Goal: Task Accomplishment & Management: Manage account settings

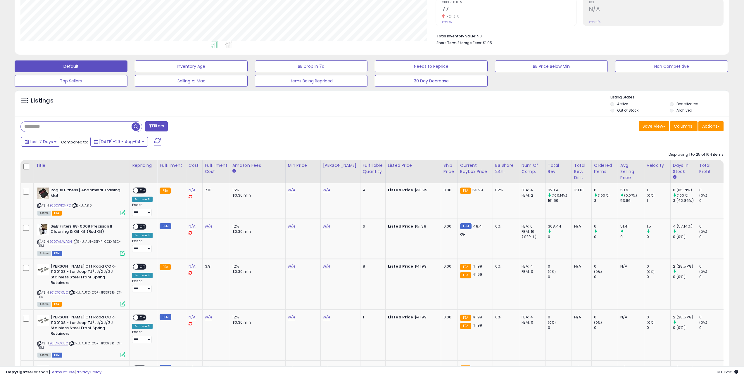
scroll to position [120, 416]
click at [154, 140] on span at bounding box center [157, 142] width 7 height 8
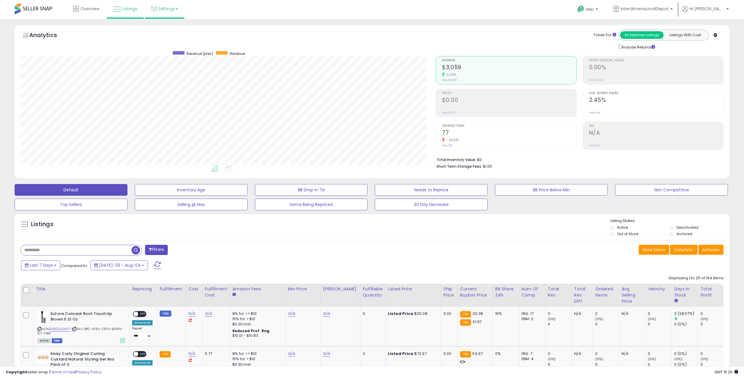
click at [152, 6] on icon at bounding box center [154, 9] width 6 height 6
click at [168, 33] on li "Store settings" at bounding box center [169, 30] width 43 height 15
click at [168, 31] on div "Analytics" at bounding box center [109, 37] width 175 height 14
click at [166, 8] on link "Settings" at bounding box center [165, 9] width 36 height 18
click at [169, 32] on link "Store settings" at bounding box center [165, 30] width 26 height 6
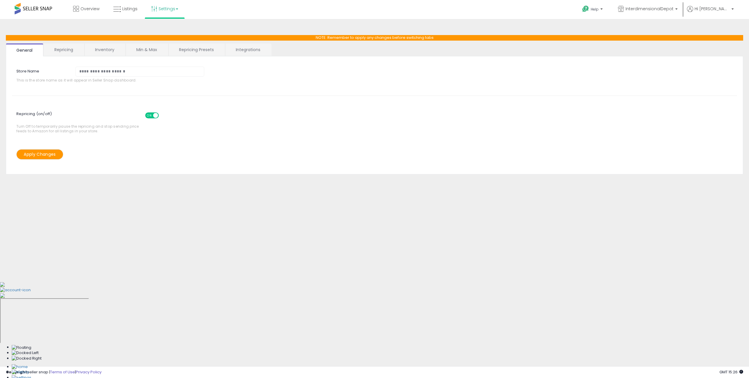
click at [155, 47] on link "Min & Max" at bounding box center [147, 50] width 42 height 12
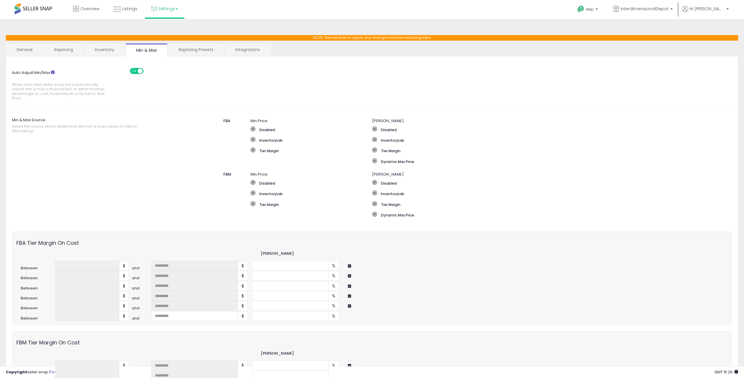
click at [26, 87] on span "When activated, Seller Snap will automatically adjust min & max values based on…" at bounding box center [60, 91] width 96 height 18
click at [18, 88] on span "When activated, Seller Snap will automatically adjust min & max values based on…" at bounding box center [60, 91] width 96 height 18
click at [196, 48] on link "Repricing Presets" at bounding box center [196, 50] width 56 height 12
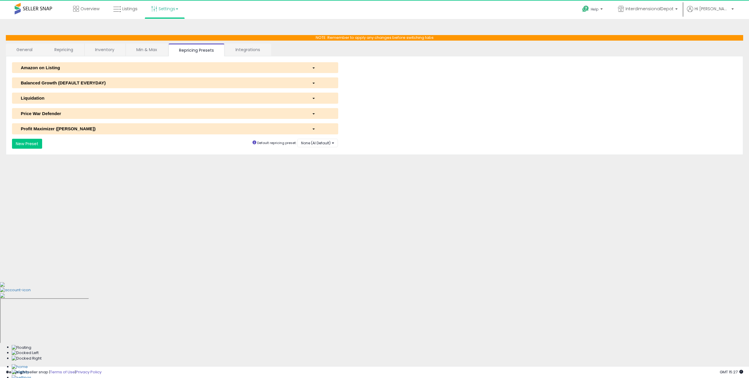
click at [142, 47] on link "Min & Max" at bounding box center [147, 50] width 42 height 12
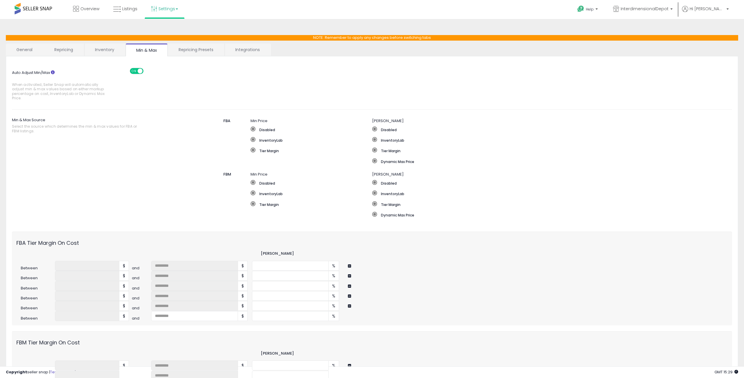
click at [35, 50] on link "General" at bounding box center [24, 50] width 37 height 12
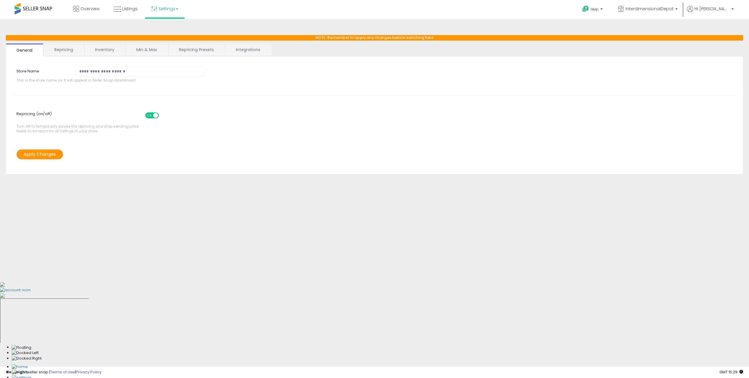
click at [65, 49] on link "Repricing" at bounding box center [64, 50] width 40 height 12
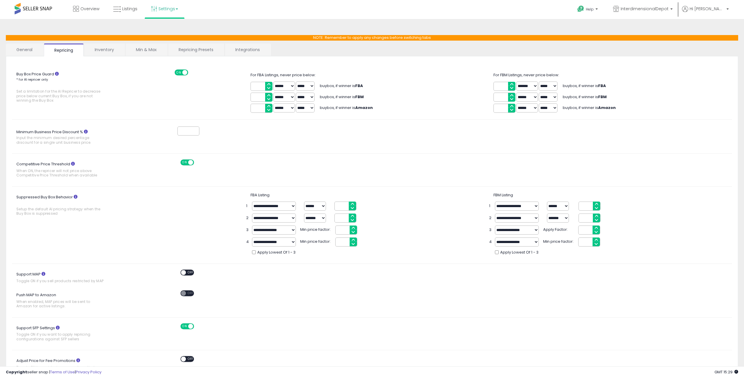
click at [116, 55] on link "Inventory" at bounding box center [104, 50] width 40 height 12
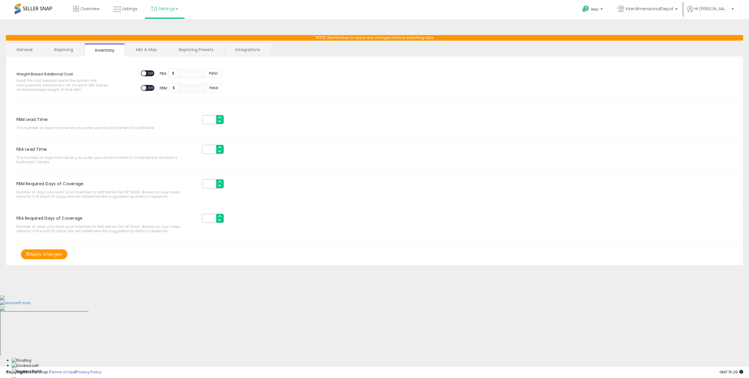
click at [154, 48] on link "Min & Max" at bounding box center [146, 50] width 42 height 12
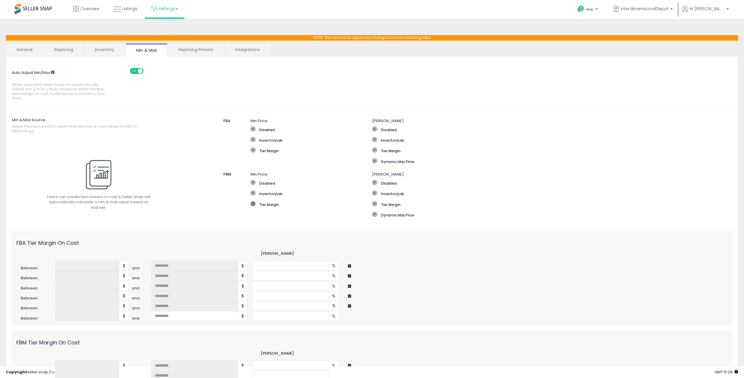
click at [258, 206] on label "Tier Margin" at bounding box center [312, 204] width 122 height 6
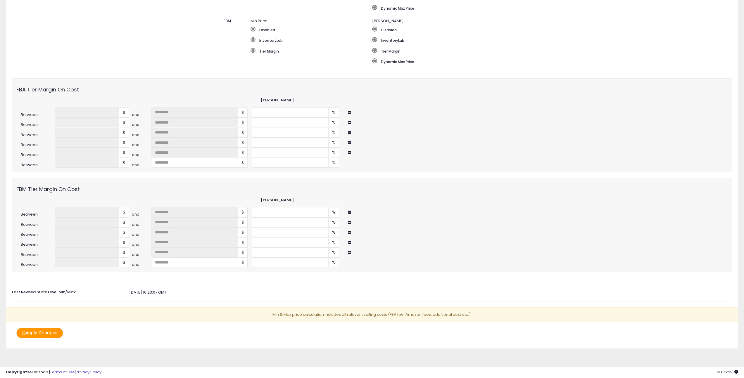
scroll to position [55, 0]
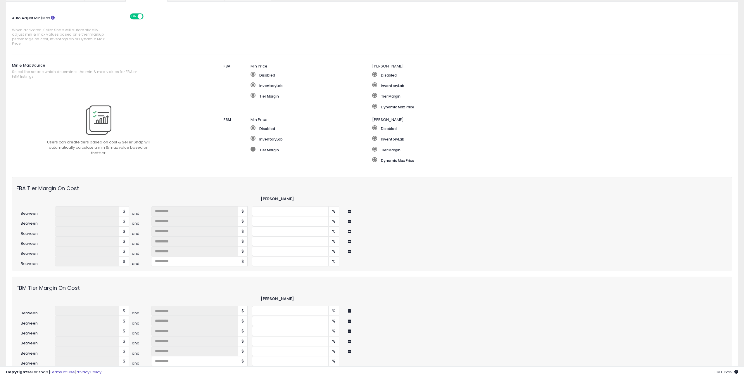
click at [266, 151] on label "Tier Margin" at bounding box center [312, 150] width 122 height 6
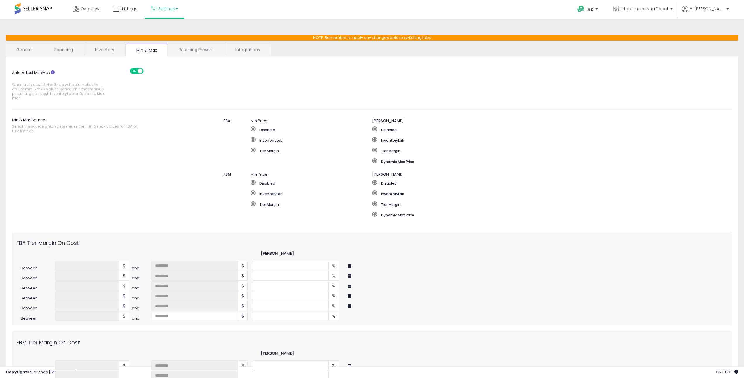
click at [111, 46] on link "Inventory" at bounding box center [105, 50] width 40 height 12
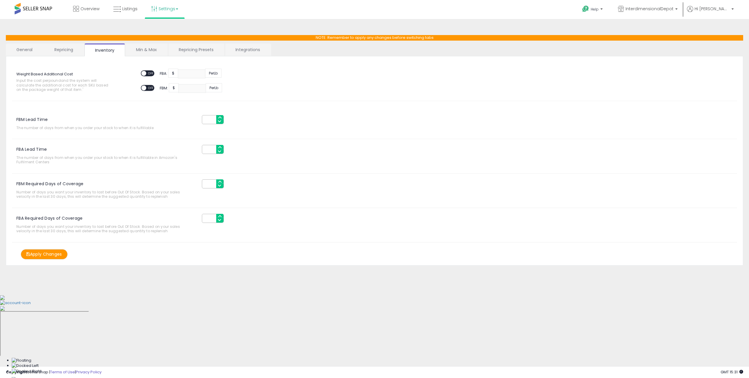
click at [198, 54] on link "Repricing Presets" at bounding box center [196, 50] width 56 height 12
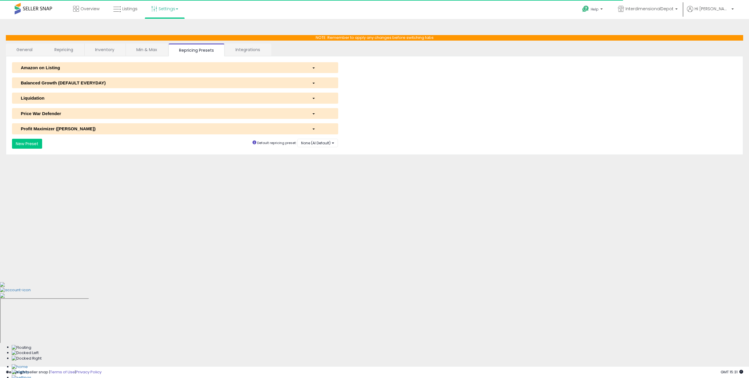
click at [96, 70] on div "Amazon on Listing" at bounding box center [161, 68] width 291 height 6
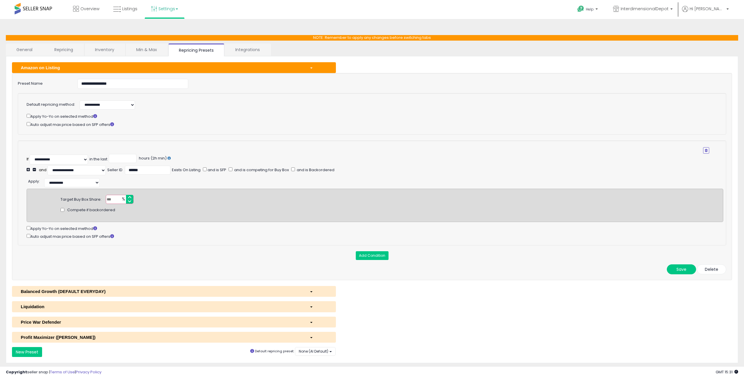
click at [95, 71] on button "Amazon on Listing" at bounding box center [174, 67] width 324 height 11
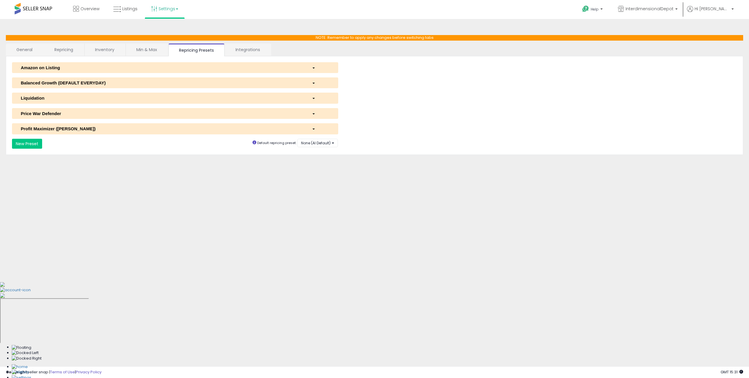
click at [158, 44] on link "Min & Max" at bounding box center [147, 50] width 42 height 12
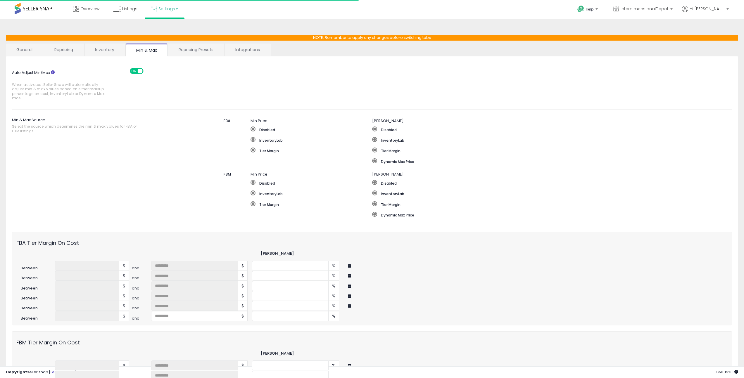
click at [239, 51] on link "Integrations" at bounding box center [248, 50] width 46 height 12
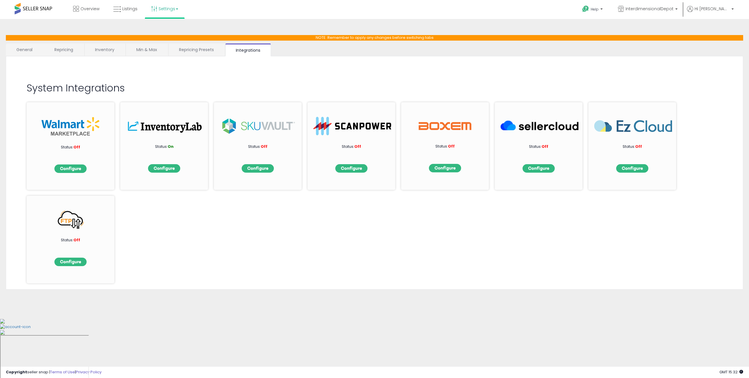
click at [60, 49] on link "Repricing" at bounding box center [64, 50] width 40 height 12
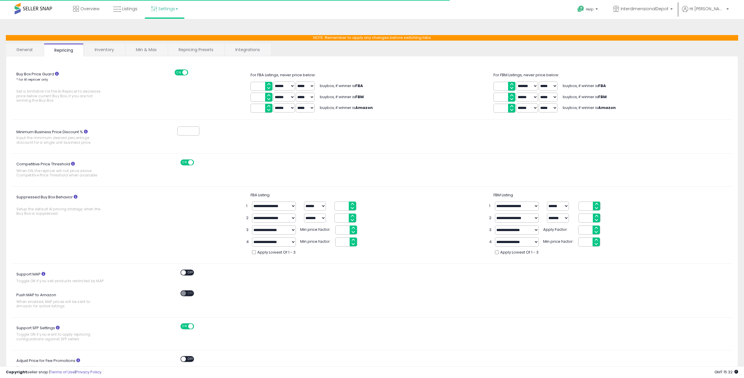
click at [29, 49] on link "General" at bounding box center [24, 50] width 37 height 12
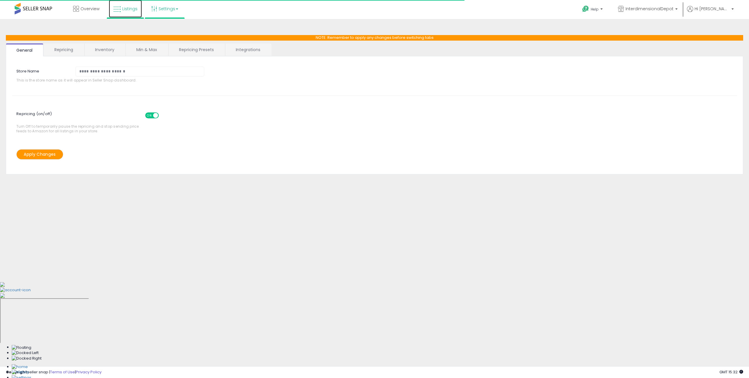
click at [136, 12] on link "Listings" at bounding box center [125, 9] width 33 height 18
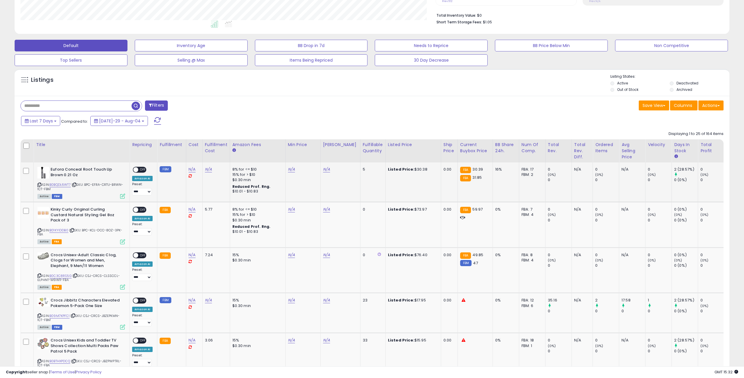
scroll to position [120, 416]
click at [53, 187] on link "B0BQDL6WT7" at bounding box center [59, 184] width 21 height 5
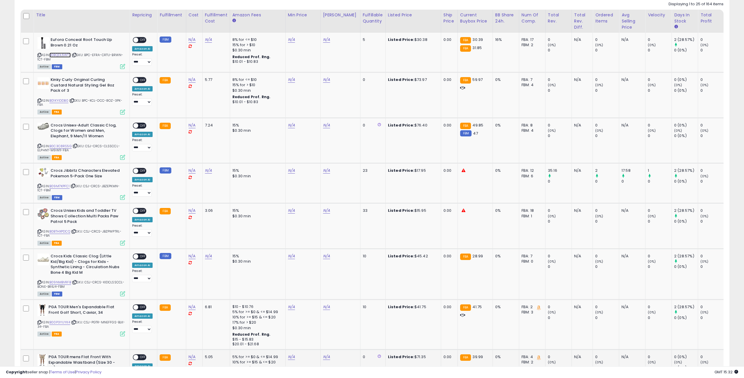
scroll to position [428, 0]
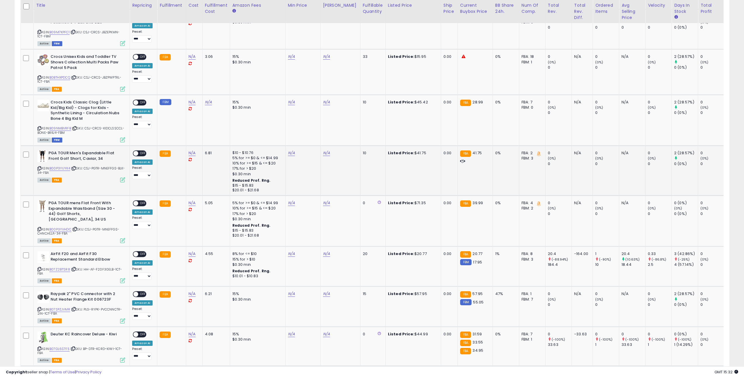
drag, startPoint x: 15, startPoint y: 173, endPoint x: 47, endPoint y: 168, distance: 33.1
click at [62, 167] on link "B00P3YUYK4" at bounding box center [59, 168] width 21 height 5
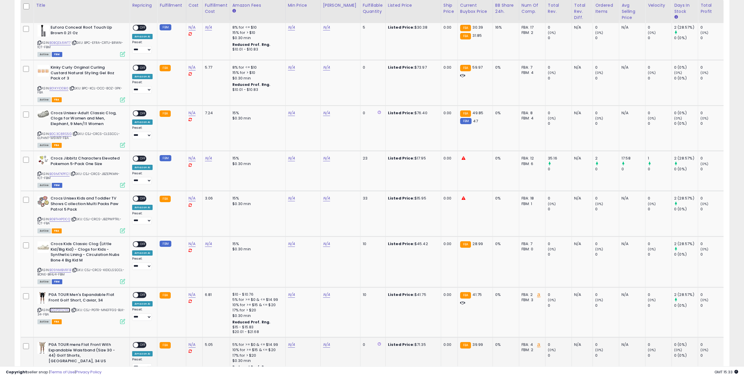
scroll to position [359, 0]
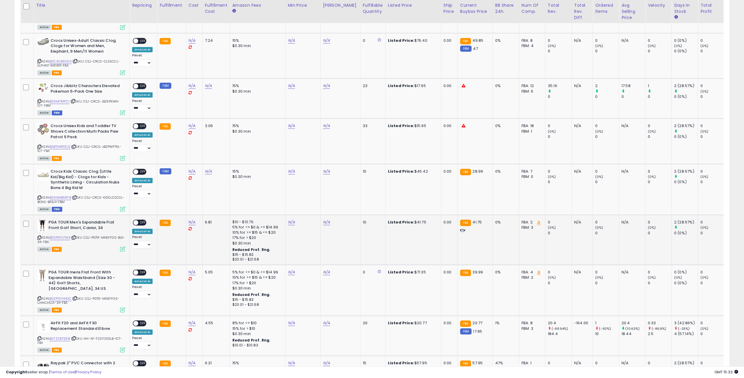
drag, startPoint x: 6, startPoint y: 247, endPoint x: 174, endPoint y: 230, distance: 169.4
click at [399, 223] on b "Listed Price:" at bounding box center [401, 223] width 27 height 6
drag, startPoint x: 399, startPoint y: 223, endPoint x: 377, endPoint y: 226, distance: 21.6
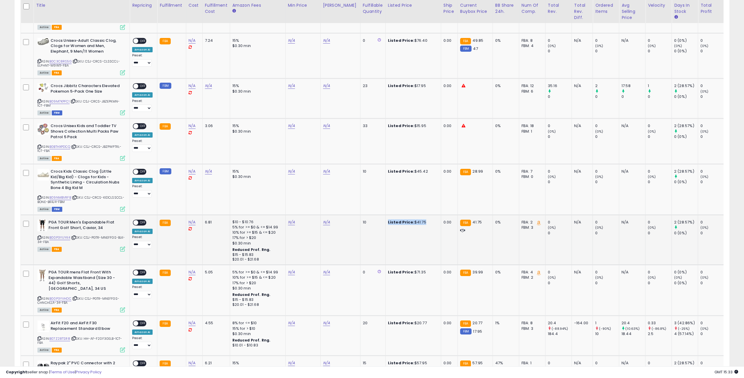
click at [398, 223] on b "Listed Price:" at bounding box center [401, 223] width 27 height 6
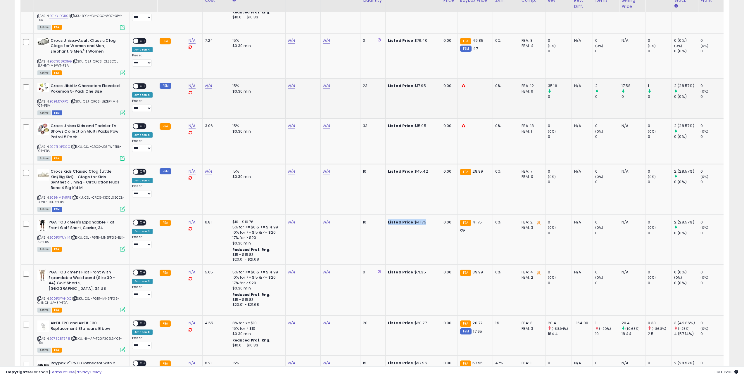
scroll to position [198, 0]
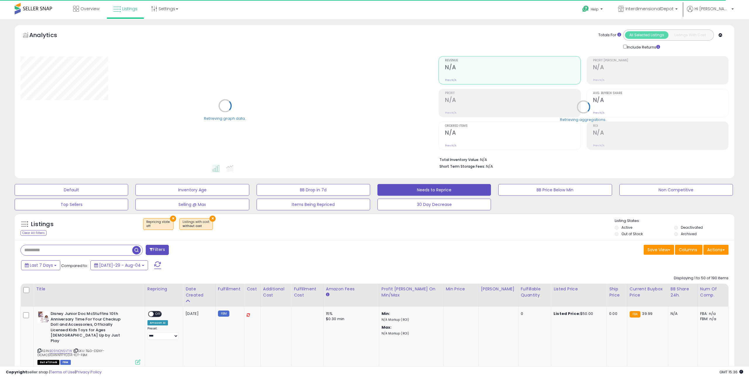
select select "**"
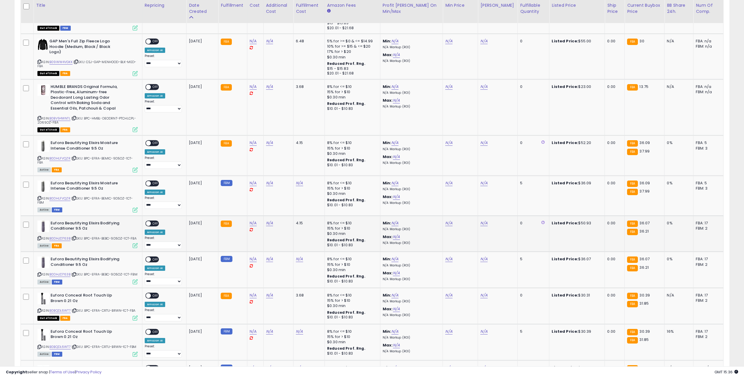
scroll to position [504, 0]
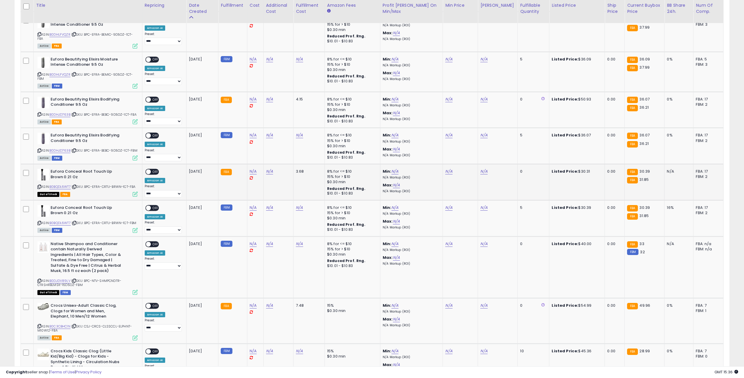
click at [76, 185] on icon at bounding box center [75, 186] width 4 height 3
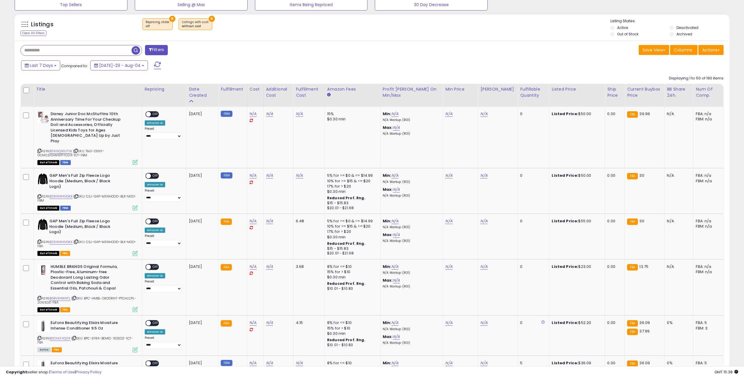
scroll to position [0, 0]
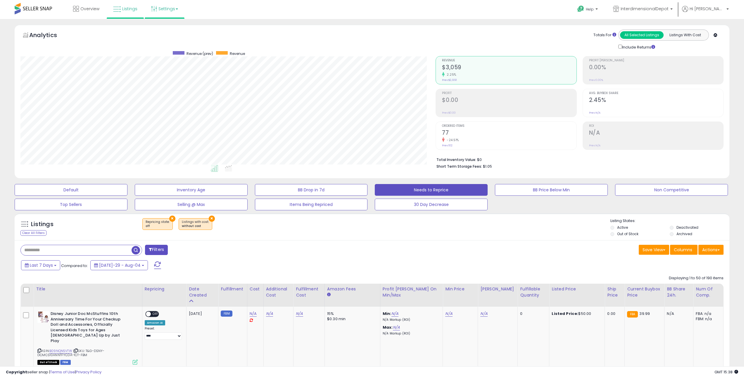
click at [176, 16] on link "Settings" at bounding box center [165, 9] width 36 height 18
click at [170, 28] on link "Store settings" at bounding box center [165, 30] width 26 height 6
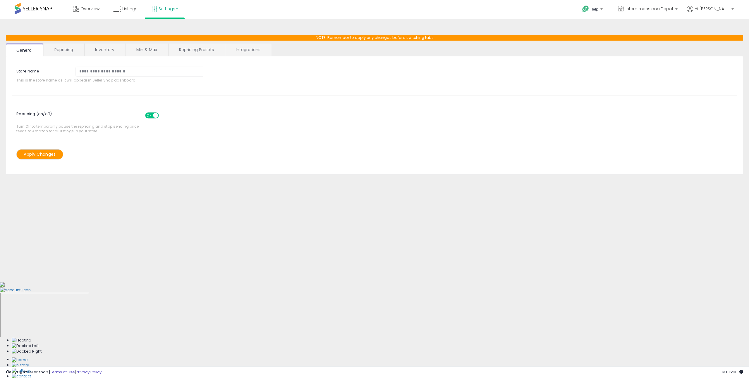
click at [242, 44] on link "Integrations" at bounding box center [248, 50] width 46 height 12
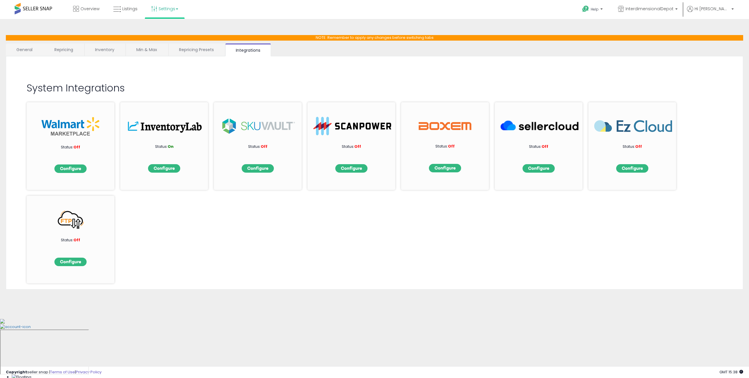
click at [214, 163] on div "Status: On" at bounding box center [258, 146] width 88 height 88
click at [166, 166] on img at bounding box center [164, 168] width 32 height 8
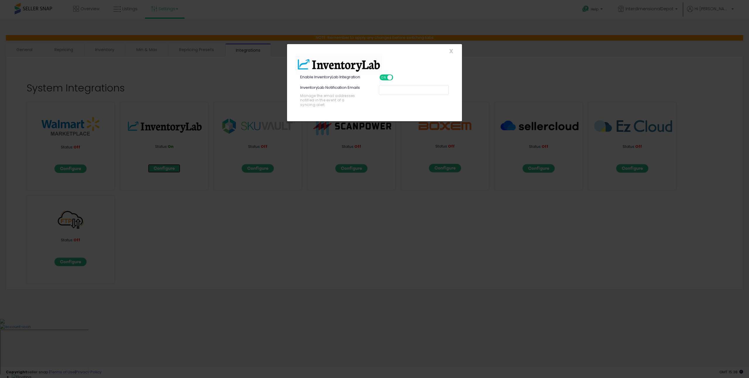
click at [390, 75] on span at bounding box center [389, 77] width 5 height 5
click at [325, 118] on icon "Settings saved successfully" at bounding box center [322, 117] width 45 height 4
drag, startPoint x: 337, startPoint y: 87, endPoint x: 326, endPoint y: 96, distance: 14.2
click at [335, 90] on label "InventoryLab Notification Emails" at bounding box center [330, 88] width 60 height 6
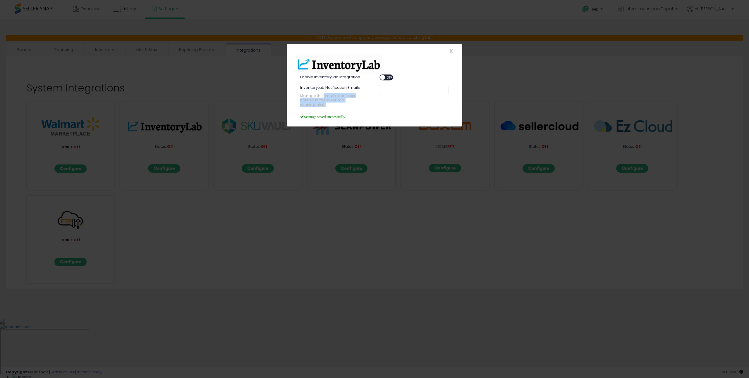
drag, startPoint x: 327, startPoint y: 101, endPoint x: 342, endPoint y: 109, distance: 17.8
click at [342, 109] on div "InventoryLab Notification Emails Manage the email addresses notified in the eve…" at bounding box center [335, 99] width 79 height 29
click at [384, 75] on div "ON OFF" at bounding box center [380, 77] width 14 height 5
click at [384, 79] on div "ON OFF" at bounding box center [380, 77] width 14 height 5
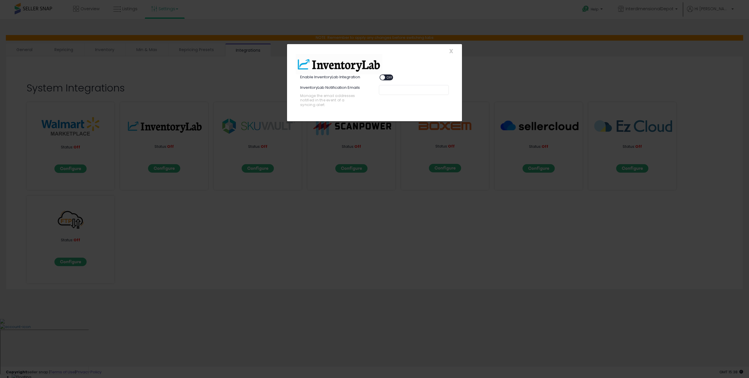
click at [392, 77] on span "OFF" at bounding box center [389, 77] width 9 height 5
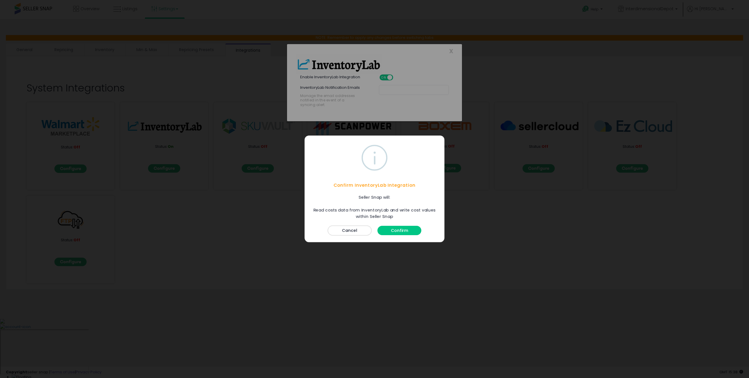
click at [395, 230] on button "Confirm" at bounding box center [399, 230] width 44 height 9
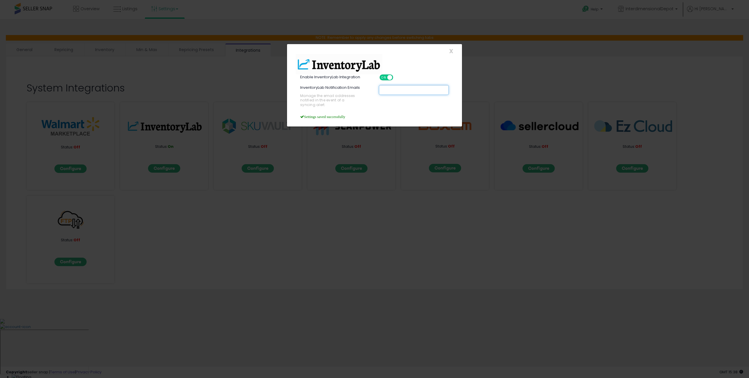
click at [394, 93] on div at bounding box center [414, 90] width 70 height 10
type input "**********"
click at [431, 113] on div "**********" at bounding box center [374, 100] width 166 height 30
click at [459, 121] on div "**********" at bounding box center [374, 189] width 749 height 378
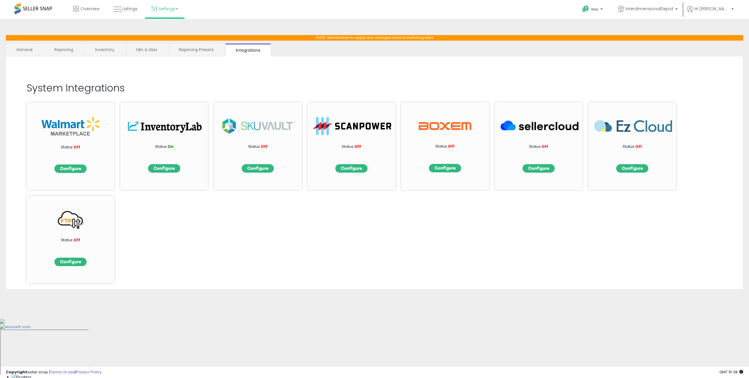
click at [162, 145] on p "Status: On" at bounding box center [164, 147] width 58 height 6
click at [129, 9] on span "Listings" at bounding box center [129, 9] width 15 height 6
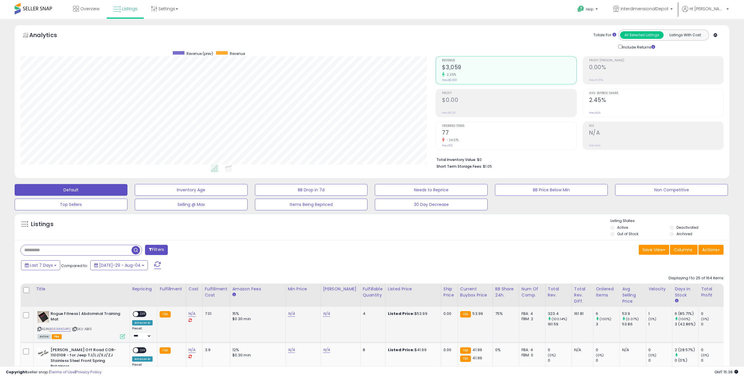
scroll to position [69, 0]
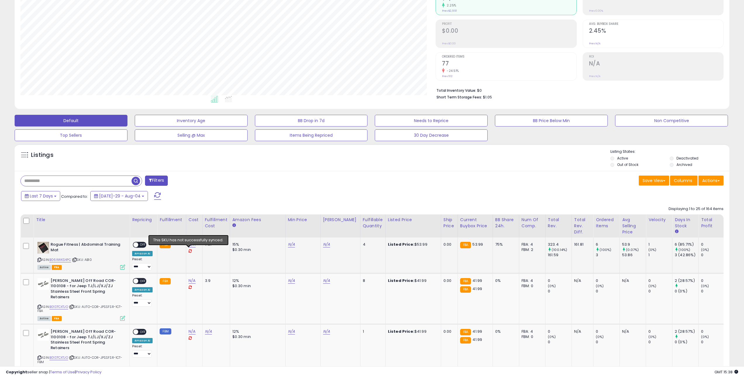
click at [189, 251] on icon at bounding box center [190, 251] width 3 height 4
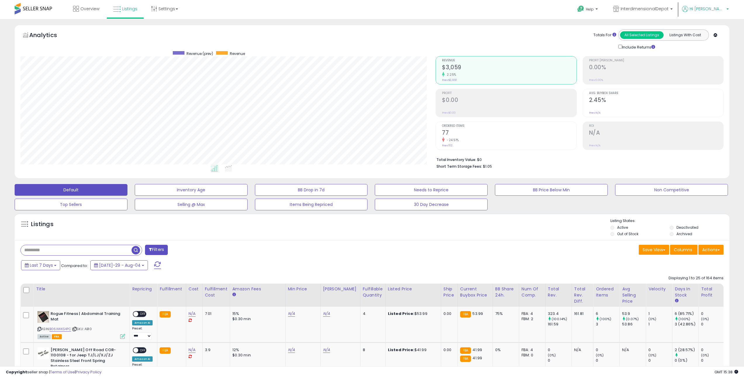
click at [713, 11] on span "Hi [PERSON_NAME]" at bounding box center [707, 9] width 35 height 6
click at [604, 11] on link "Help" at bounding box center [588, 10] width 31 height 18
click at [597, 46] on link "Search Knowledge Hub" at bounding box center [593, 49] width 30 height 11
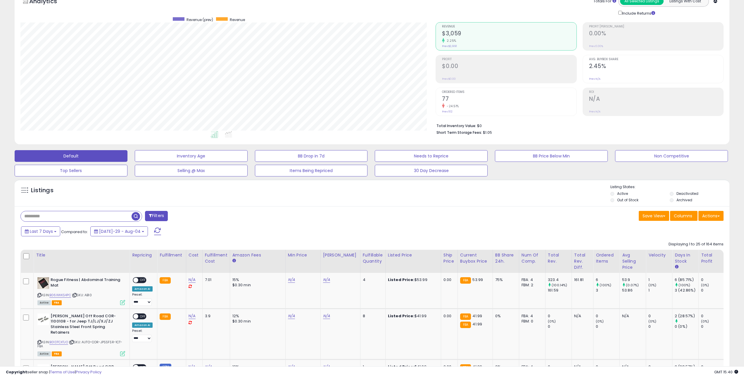
drag, startPoint x: 342, startPoint y: 204, endPoint x: 429, endPoint y: 196, distance: 88.1
click at [366, 200] on div "Listings" at bounding box center [372, 195] width 715 height 20
